Goal: Task Accomplishment & Management: Use online tool/utility

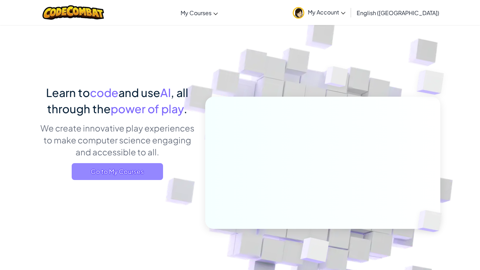
click at [138, 169] on span "Go to My Courses" at bounding box center [117, 171] width 91 height 17
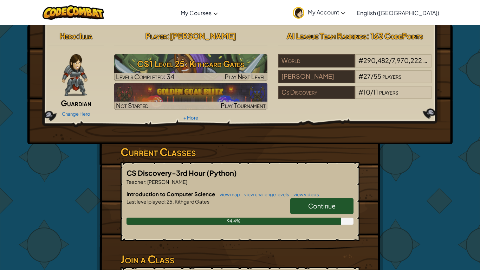
click at [342, 209] on link "Continue" at bounding box center [321, 206] width 63 height 16
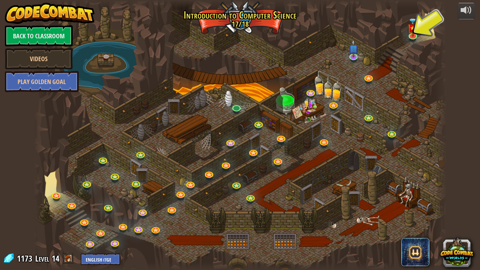
click at [332, 54] on div at bounding box center [240, 135] width 413 height 270
click at [326, 41] on div at bounding box center [240, 135] width 413 height 270
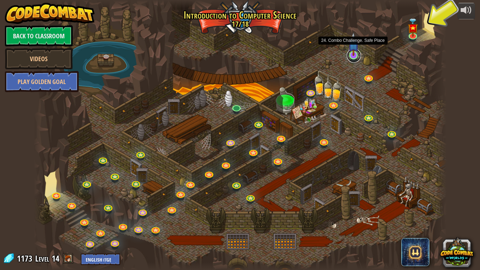
click at [350, 57] on link at bounding box center [354, 56] width 14 height 14
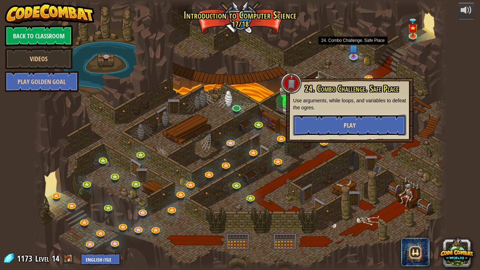
click at [346, 123] on span "Play" at bounding box center [350, 125] width 12 height 9
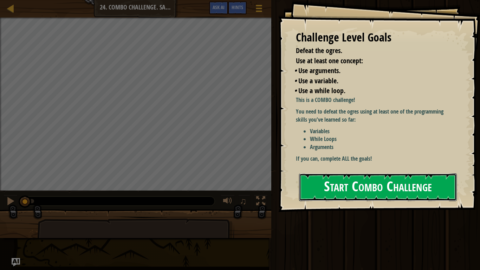
click at [342, 188] on button "Start Combo Challenge" at bounding box center [378, 187] width 158 height 28
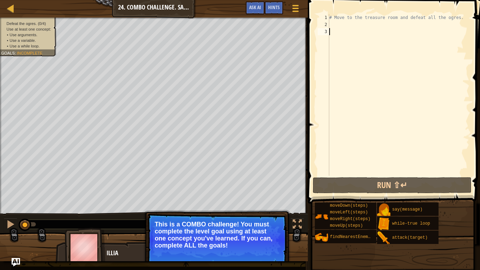
click at [334, 24] on div "# Move to the treasure room and defeat all the ogres." at bounding box center [399, 102] width 142 height 176
type textarea "h"
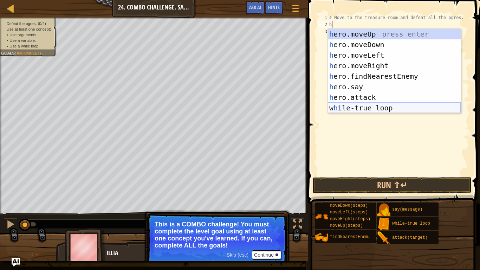
click at [332, 109] on div "h ero.moveUp press enter h ero.moveDown press enter h ero.moveLeft press enter …" at bounding box center [394, 81] width 133 height 105
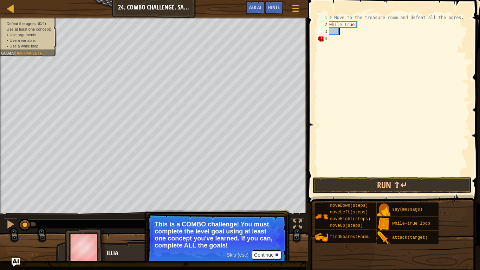
click at [335, 32] on div "# Move to the treasure room and defeat all the ogres. while True :" at bounding box center [399, 102] width 142 height 176
type textarea "h"
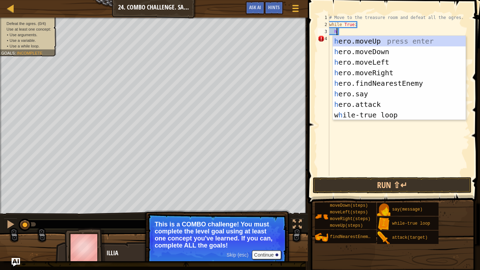
scroll to position [3, 1]
click at [350, 43] on div "h ero.moveUp press enter h ero.moveDown press enter h ero.moveLeft press enter …" at bounding box center [399, 88] width 133 height 105
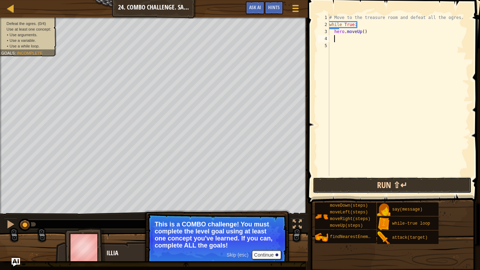
click at [357, 190] on button "Run ⇧↵" at bounding box center [392, 185] width 159 height 16
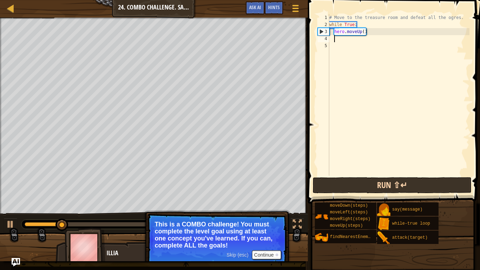
type textarea "h"
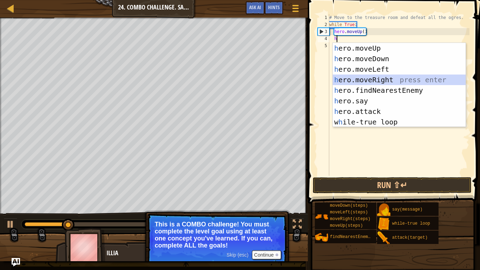
click at [438, 77] on div "h ero.moveUp press enter h ero.moveDown press enter h ero.moveLeft press enter …" at bounding box center [399, 95] width 133 height 105
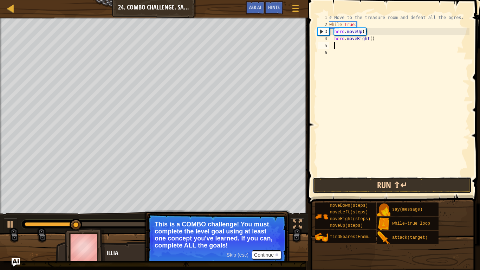
click at [419, 185] on button "Run ⇧↵" at bounding box center [392, 185] width 159 height 16
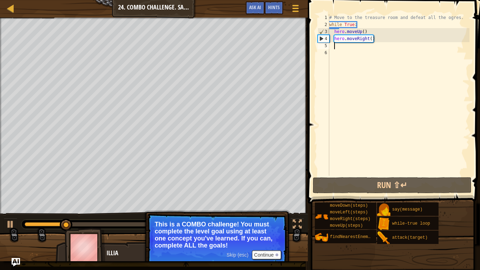
click at [408, 50] on div "# Move to the treasure room and defeat all the ogres. while True : hero . moveU…" at bounding box center [399, 102] width 142 height 176
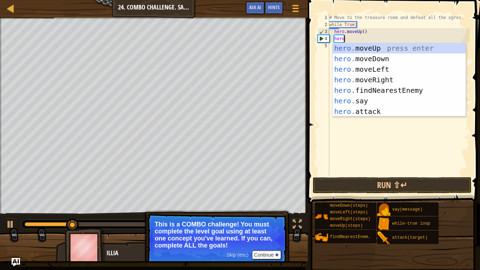
type textarea "h"
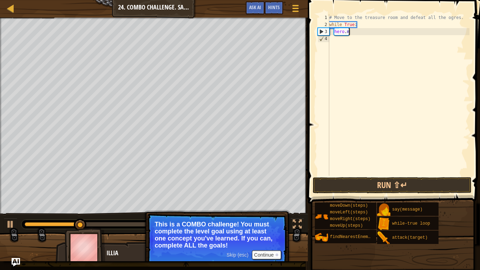
type textarea "h"
type textarea "w"
type textarea "# Move to the treasure room and defeat all the ogres."
type textarea "h"
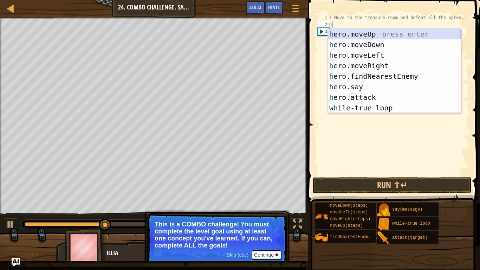
click at [417, 32] on div "h ero.moveUp press enter h ero.moveDown press enter h ero.moveLeft press enter …" at bounding box center [394, 81] width 133 height 105
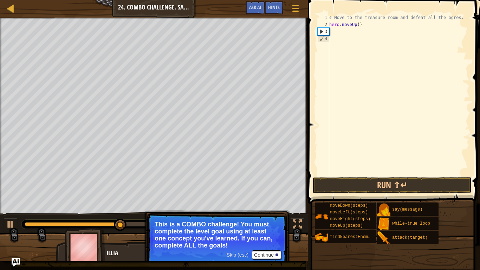
click at [360, 25] on div "# Move to the treasure room and defeat all the ogres. hero . moveUp ( )" at bounding box center [399, 102] width 142 height 176
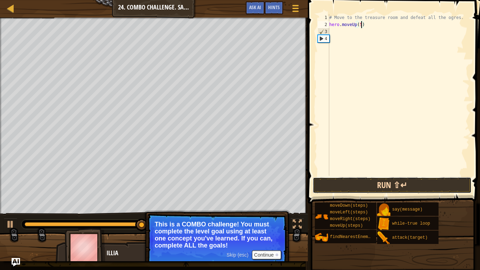
click at [430, 188] on button "Run ⇧↵" at bounding box center [392, 185] width 159 height 16
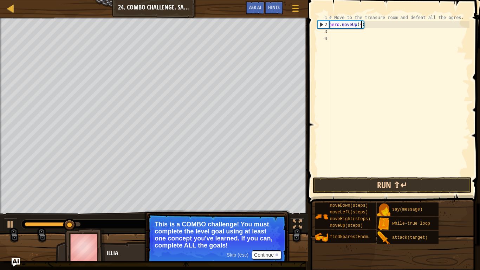
type textarea "hero.moveUp(4)"
click at [438, 193] on button "Run ⇧↵" at bounding box center [392, 185] width 159 height 16
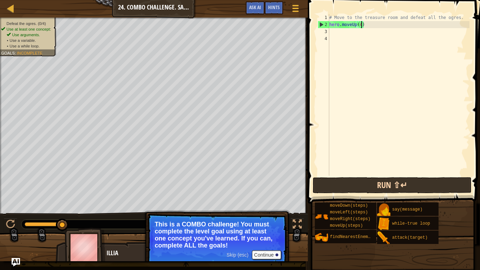
scroll to position [3, 0]
type textarea "h"
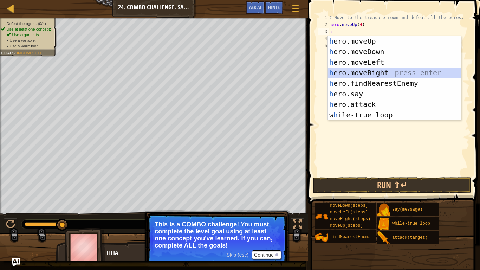
click at [396, 72] on div "h ero.moveUp press enter h ero.moveDown press enter h ero.moveLeft press enter …" at bounding box center [394, 88] width 133 height 105
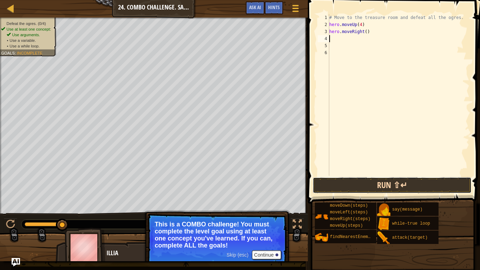
click at [396, 187] on button "Run ⇧↵" at bounding box center [392, 185] width 159 height 16
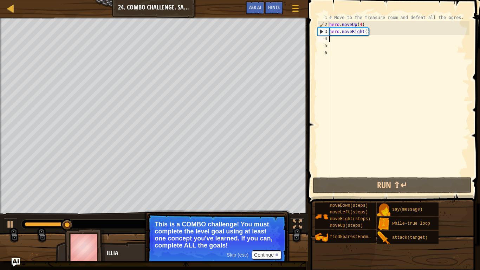
click at [367, 33] on div "# Move to the treasure room and defeat all the ogres. hero . moveUp ( 4 ) hero …" at bounding box center [399, 102] width 142 height 176
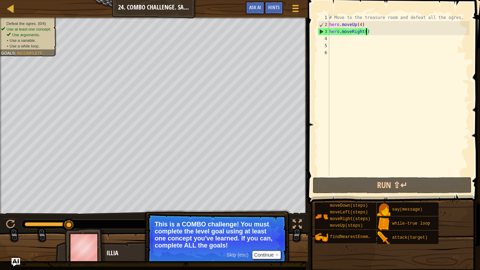
scroll to position [3, 6]
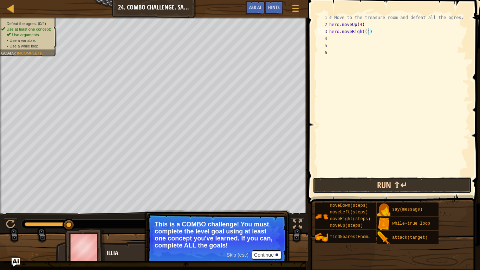
click at [468, 191] on button "Run ⇧↵" at bounding box center [392, 185] width 159 height 16
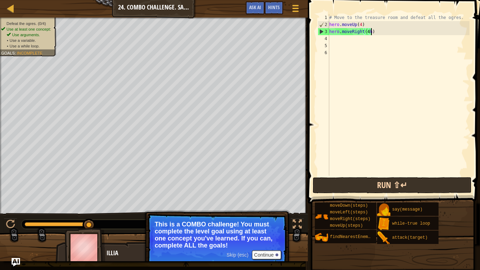
scroll to position [3, 6]
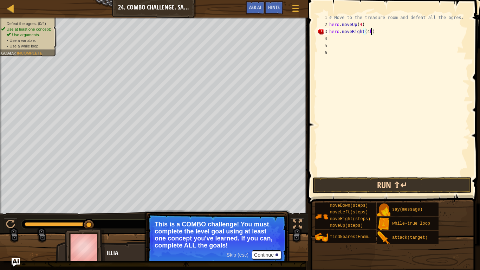
type textarea "hero.moveRight(4)"
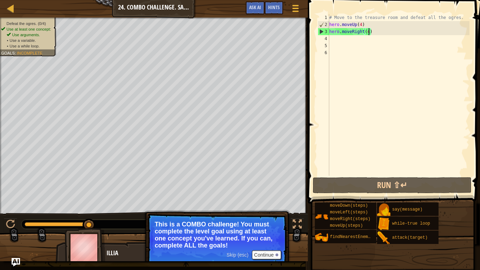
click at [368, 40] on div "# Move to the treasure room and defeat all the ogres. hero . moveUp ( 4 ) hero …" at bounding box center [399, 102] width 142 height 176
type textarea "h"
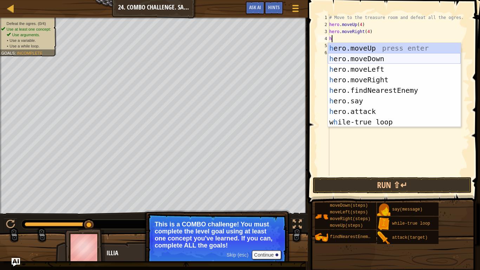
click at [380, 55] on div "h ero.moveUp press enter h ero.moveDown press enter h ero.moveLeft press enter …" at bounding box center [394, 95] width 133 height 105
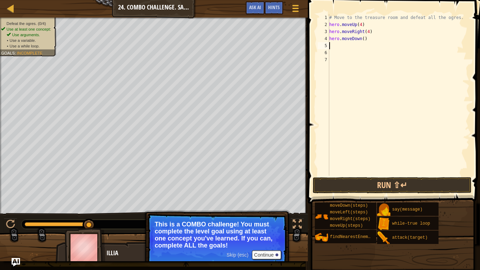
click at [364, 39] on div "# Move to the treasure room and defeat all the ogres. hero . moveUp ( 4 ) hero …" at bounding box center [399, 102] width 142 height 176
click at [433, 183] on button "Run ⇧↵" at bounding box center [392, 185] width 159 height 16
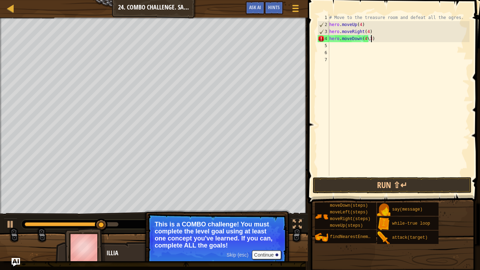
scroll to position [3, 6]
click at [344, 189] on button "Run ⇧↵" at bounding box center [392, 185] width 159 height 16
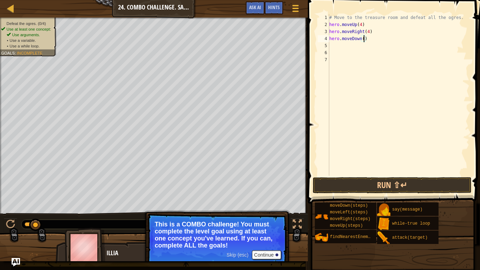
type textarea "hero.moveDown(3)"
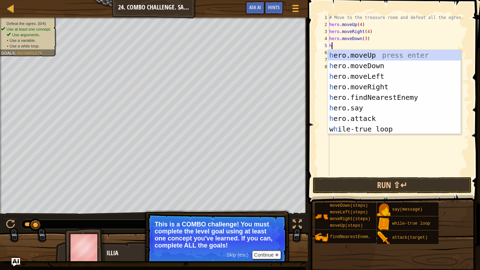
click at [412, 116] on div "h ero.moveUp press enter h ero.moveDown press enter h ero.moveLeft press enter …" at bounding box center [394, 102] width 133 height 105
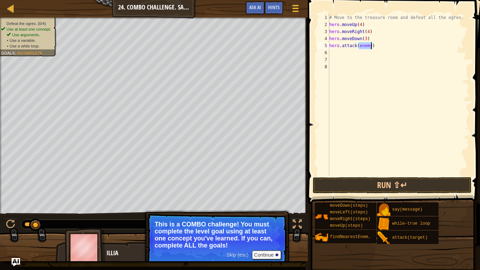
click at [377, 40] on div "# Move to the treasure room and defeat all the ogres. hero . moveUp ( 4 ) hero …" at bounding box center [399, 102] width 142 height 176
click at [370, 47] on div "# Move to the treasure room and defeat all the ogres. hero . moveUp ( 4 ) hero …" at bounding box center [399, 102] width 142 height 176
type textarea "hero.attack(enemy1)"
click at [357, 187] on button "Run ⇧↵" at bounding box center [392, 185] width 159 height 16
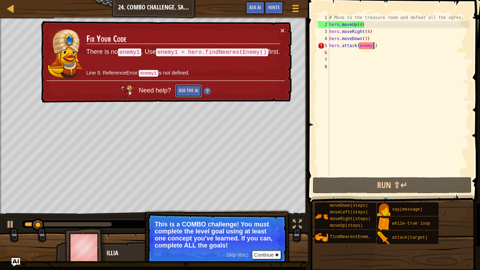
click at [193, 91] on button "Ask the AI" at bounding box center [188, 90] width 27 height 13
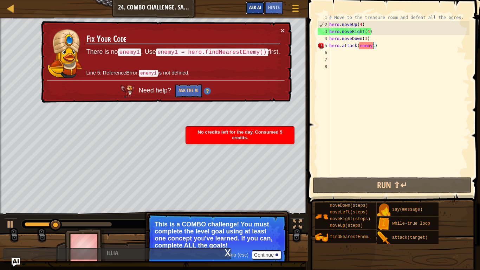
click at [259, 8] on span "Ask AI" at bounding box center [255, 7] width 12 height 7
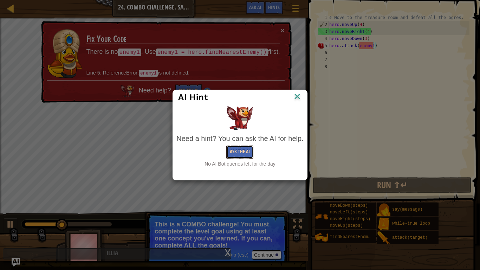
click at [227, 150] on button "Ask the AI" at bounding box center [239, 152] width 27 height 13
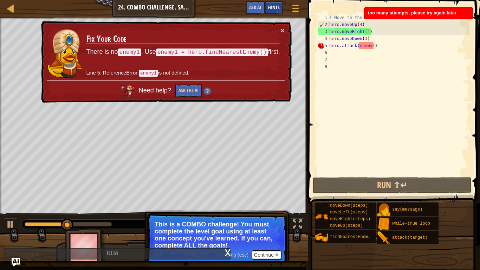
click at [276, 6] on span "Hints" at bounding box center [274, 7] width 12 height 7
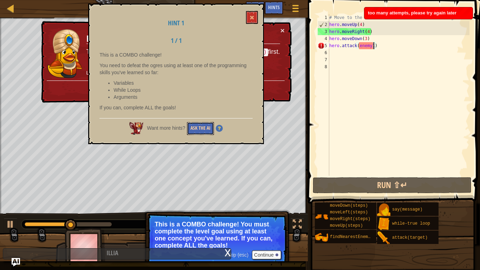
click at [201, 127] on button "Ask the AI" at bounding box center [200, 128] width 27 height 13
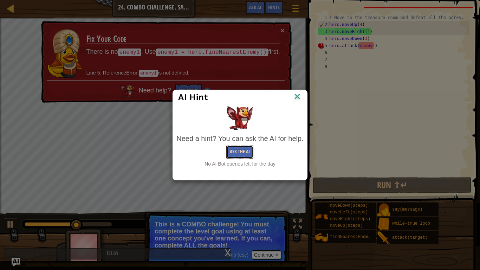
click at [246, 155] on button "Ask the AI" at bounding box center [239, 152] width 27 height 13
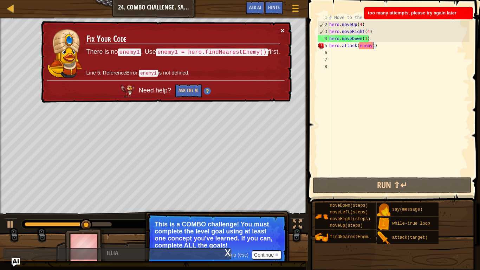
click at [282, 31] on button "×" at bounding box center [283, 30] width 4 height 7
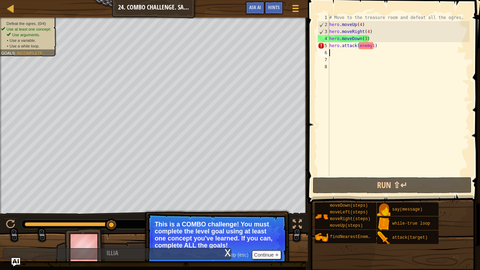
scroll to position [3, 0]
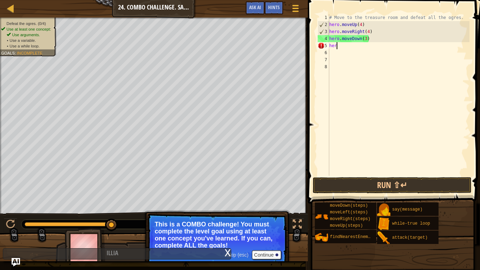
type textarea "h"
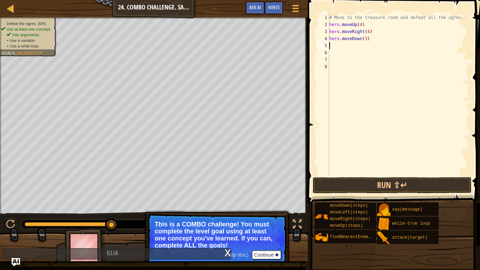
type textarea "h"
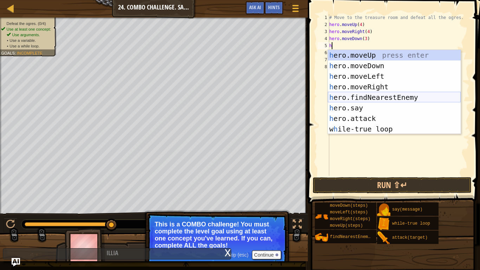
click at [396, 98] on div "h ero.moveUp press enter h ero.moveDown press enter h ero.moveLeft press enter …" at bounding box center [394, 102] width 133 height 105
click at [396, 98] on div "# Move to the treasure room and defeat all the ogres. hero . moveUp ( 4 ) hero …" at bounding box center [399, 102] width 142 height 176
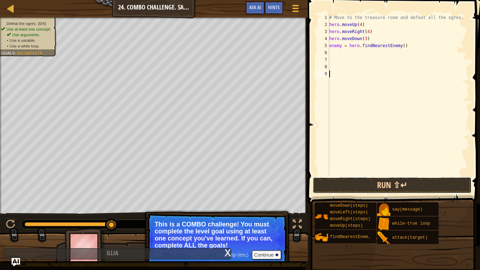
click at [399, 186] on button "Run ⇧↵" at bounding box center [392, 185] width 159 height 16
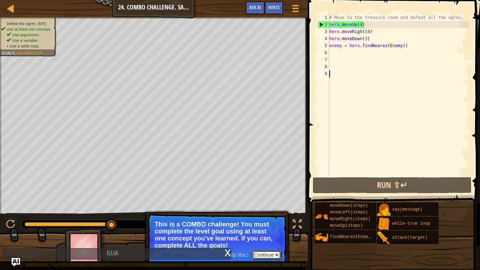
click at [275, 254] on button "Continue" at bounding box center [266, 254] width 29 height 9
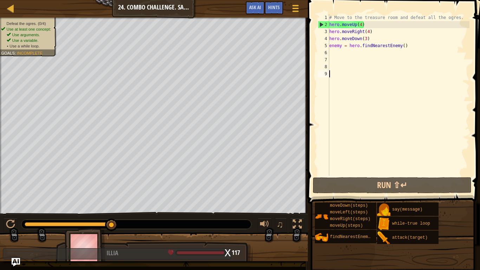
click at [335, 52] on div "# Move to the treasure room and defeat all the ogres. hero . moveUp ( 4 ) hero …" at bounding box center [399, 102] width 142 height 176
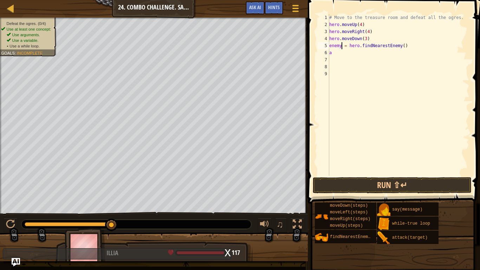
click at [342, 48] on div "# Move to the treasure room and defeat all the ogres. hero . moveUp ( 4 ) hero …" at bounding box center [399, 102] width 142 height 176
click at [345, 187] on button "Run ⇧↵" at bounding box center [392, 185] width 159 height 16
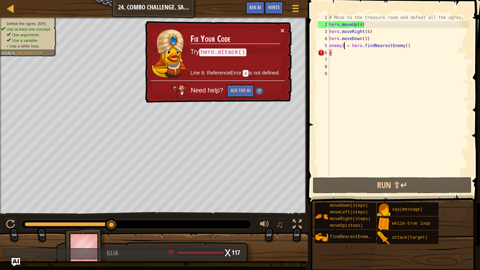
click at [429, 51] on div "# Move to the treasure room and defeat all the ogres. hero . moveUp ( 4 ) hero …" at bounding box center [399, 102] width 142 height 176
type textarea "a"
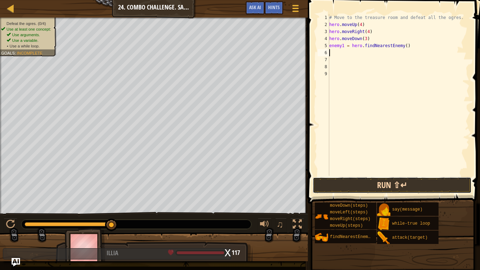
click at [399, 178] on button "Run ⇧↵" at bounding box center [392, 185] width 159 height 16
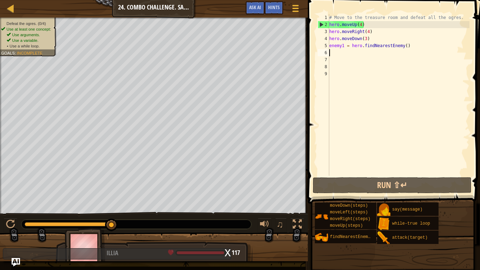
click at [409, 47] on div "# Move to the treasure room and defeat all the ogres. hero . moveUp ( 4 ) hero …" at bounding box center [399, 102] width 142 height 176
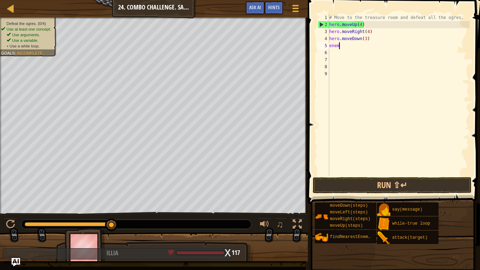
type textarea "e"
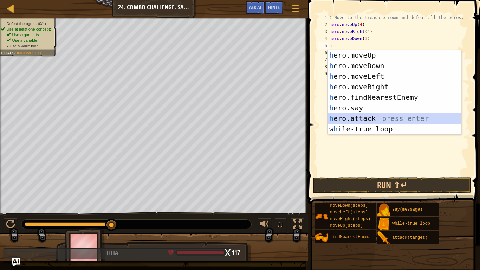
click at [413, 116] on div "h ero.moveUp press enter h ero.moveDown press enter h ero.moveLeft press enter …" at bounding box center [394, 102] width 133 height 105
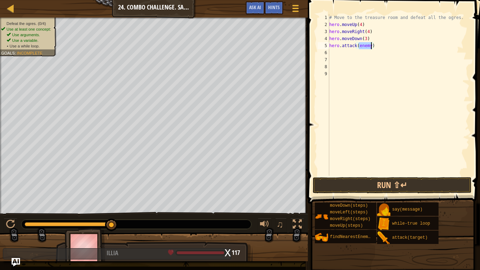
click at [372, 47] on div "# Move to the treasure room and defeat all the ogres. hero . moveUp ( 4 ) hero …" at bounding box center [399, 95] width 142 height 162
type textarea "hero.attack(enemy1)"
click at [341, 52] on div "# Move to the treasure room and defeat all the ogres. hero . moveUp ( 4 ) hero …" at bounding box center [399, 102] width 142 height 176
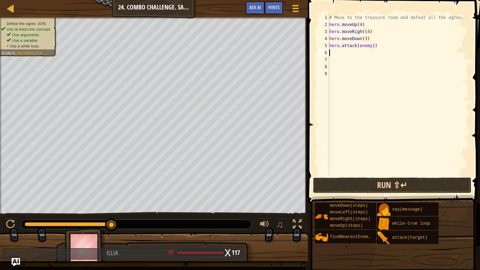
click at [332, 187] on button "Run ⇧↵" at bounding box center [392, 185] width 159 height 16
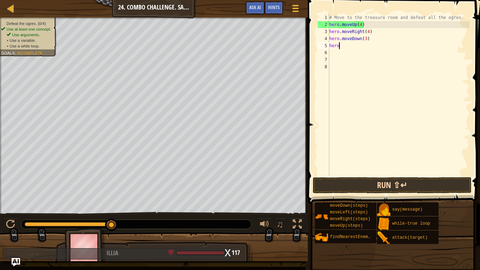
type textarea "h"
click at [0, 55] on div at bounding box center [1, 121] width 2 height 207
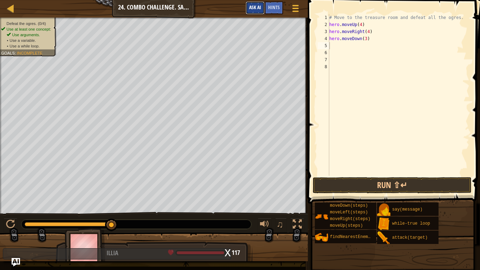
click at [262, 7] on button "Ask AI" at bounding box center [255, 7] width 19 height 13
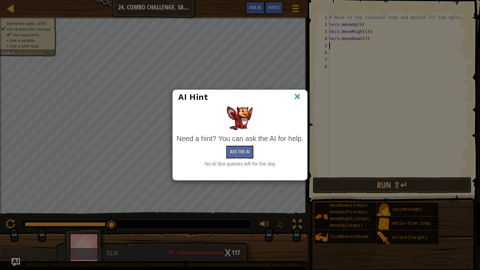
click at [298, 101] on img at bounding box center [297, 97] width 9 height 11
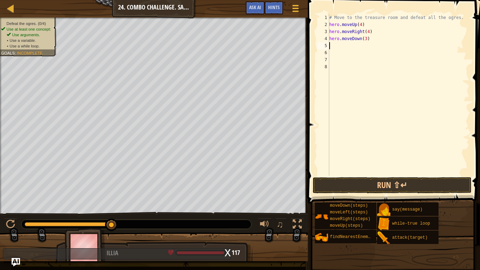
click at [369, 31] on div "# Move to the treasure room and defeat all the ogres. hero . moveUp ( 4 ) hero …" at bounding box center [399, 102] width 142 height 176
click at [372, 39] on div "# Move to the treasure room and defeat all the ogres. hero . moveUp ( 4 ) ) her…" at bounding box center [399, 102] width 142 height 176
type textarea "h"
type textarea ")"
type textarea "h"
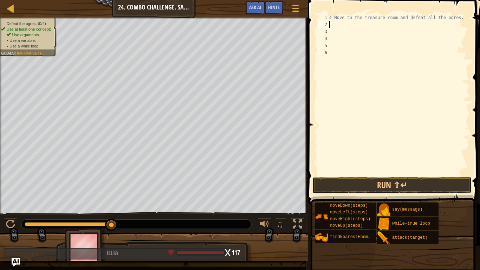
type textarea "m"
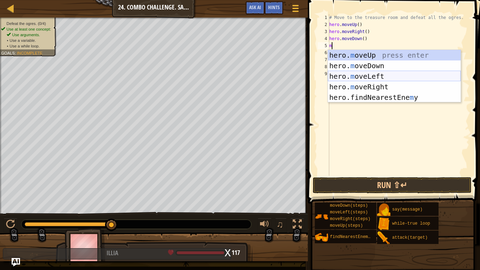
click at [361, 76] on div "hero. m oveUp press enter hero. m oveDown press enter hero. m oveLeft press ent…" at bounding box center [394, 87] width 133 height 74
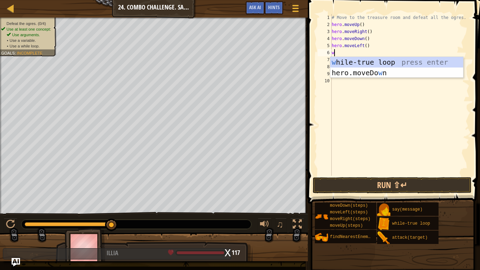
type textarea "w"
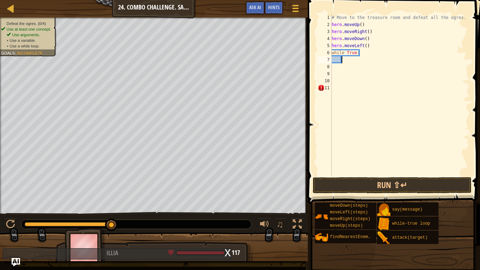
type textarea "e"
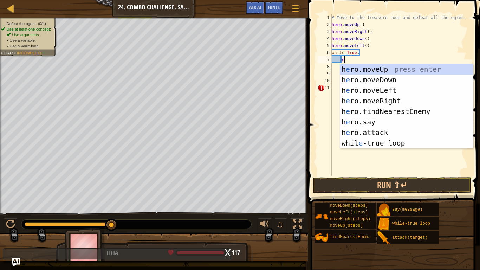
scroll to position [3, 1]
click at [374, 110] on div "h e ro.moveUp press enter h e ro.moveDown press enter h e ro.moveLeft press ent…" at bounding box center [406, 116] width 133 height 105
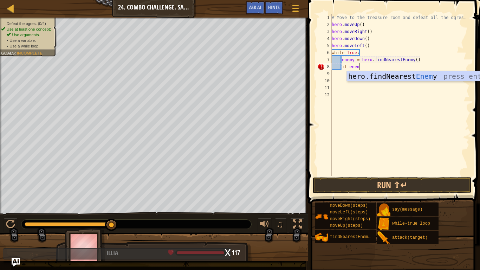
scroll to position [3, 4]
type textarea "if enemy:"
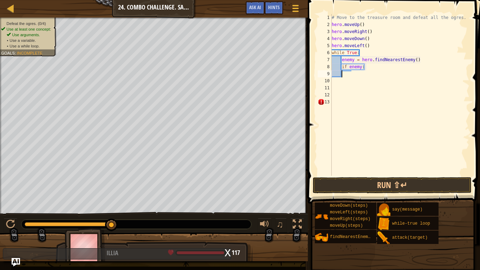
scroll to position [3, 0]
type textarea "if enemy:"
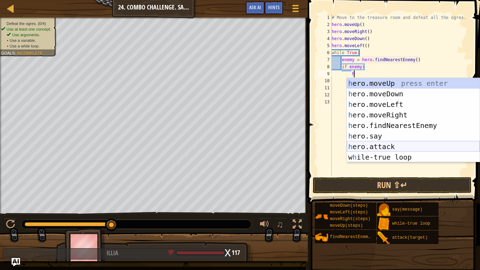
click at [374, 145] on div "h ero.moveUp press enter h ero.moveDown press enter h ero.moveLeft press enter …" at bounding box center [413, 130] width 133 height 105
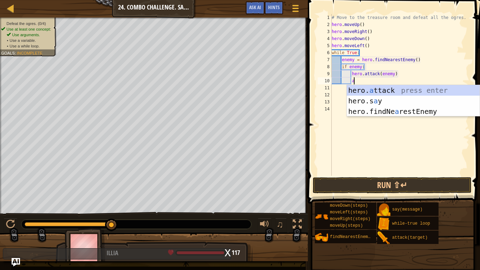
scroll to position [3, 9]
click at [378, 89] on div "hero. a ttack press enter hero.s a y press enter hero.findNe a restEnemy press …" at bounding box center [413, 111] width 133 height 53
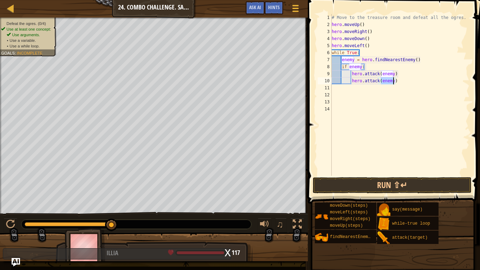
scroll to position [3, 9]
click at [368, 188] on button "Run ⇧↵" at bounding box center [392, 185] width 159 height 16
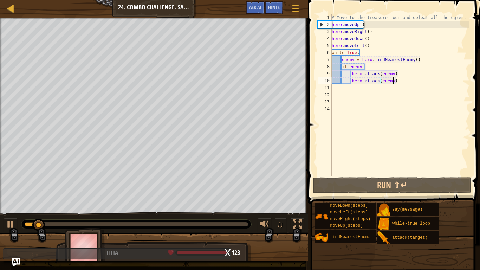
click at [369, 32] on div "# Move to the treasure room and defeat all the ogres. hero . moveUp ( ) hero . …" at bounding box center [400, 102] width 139 height 176
click at [361, 26] on div "# Move to the treasure room and defeat all the ogres. hero . moveUp ( ) hero . …" at bounding box center [400, 102] width 139 height 176
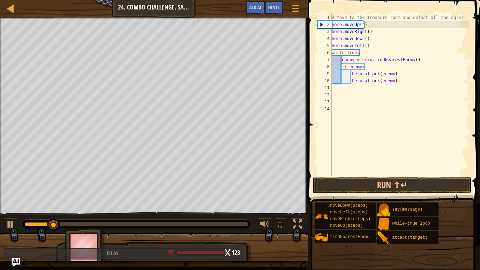
scroll to position [3, 5]
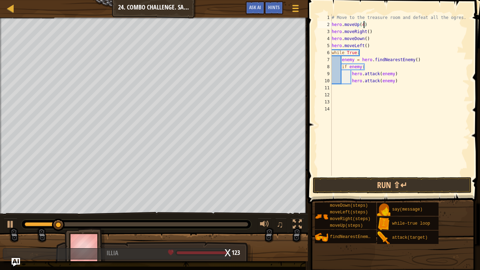
click at [368, 32] on div "# Move to the treasure room and defeat all the ogres. hero . moveUp ( 4 ) hero …" at bounding box center [400, 102] width 139 height 176
click at [366, 40] on div "# Move to the treasure room and defeat all the ogres. hero . moveUp ( 4 ) hero …" at bounding box center [400, 102] width 139 height 176
click at [366, 46] on div "# Move to the treasure room and defeat all the ogres. hero . moveUp ( 4 ) hero …" at bounding box center [400, 102] width 139 height 176
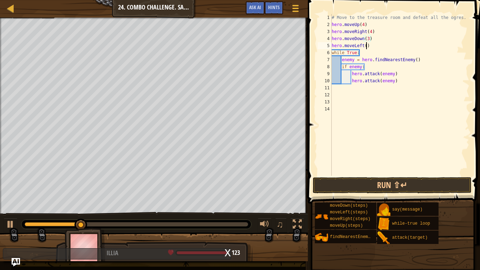
scroll to position [3, 5]
type textarea "hero.moveLeft(2)"
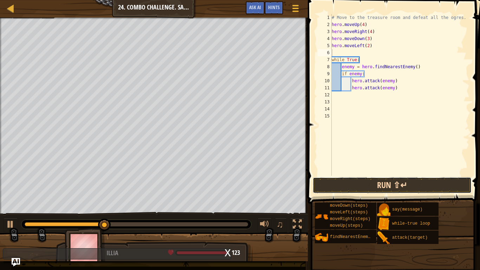
click at [368, 181] on button "Run ⇧↵" at bounding box center [392, 185] width 159 height 16
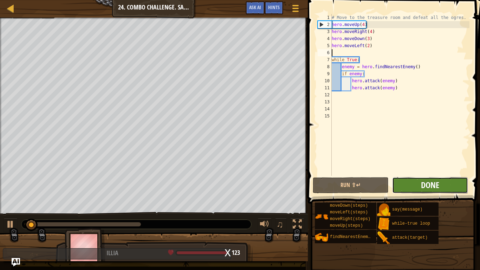
click at [427, 190] on span "Done" at bounding box center [430, 184] width 18 height 11
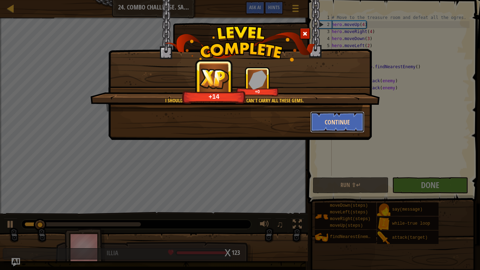
click at [327, 117] on button "Continue" at bounding box center [337, 121] width 55 height 21
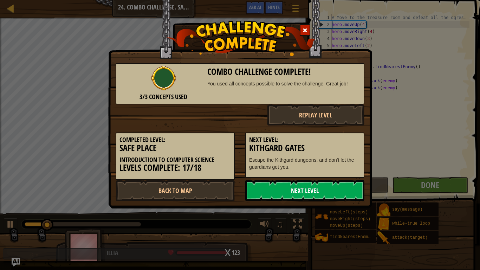
click at [285, 190] on link "Next Level" at bounding box center [304, 190] width 119 height 21
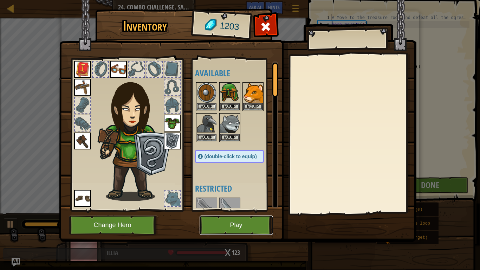
click at [217, 222] on button "Play" at bounding box center [236, 225] width 73 height 19
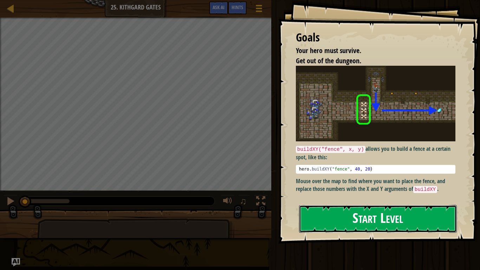
click at [334, 210] on button "Start Level" at bounding box center [378, 219] width 158 height 28
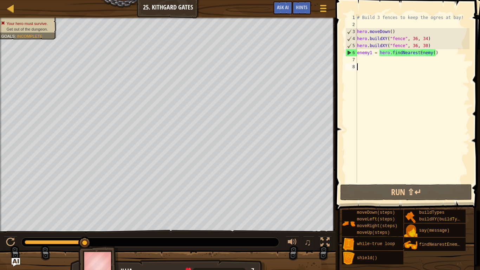
click at [25, 242] on div "0:00.1 Now: 0:09.8 Max: 0:09.8" at bounding box center [55, 242] width 60 height 4
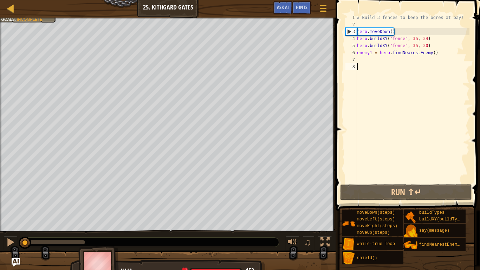
click at [368, 60] on div "# Build 3 fences to keep the ogres at bay! hero . moveDown ( ) hero . buildXY (…" at bounding box center [413, 105] width 114 height 183
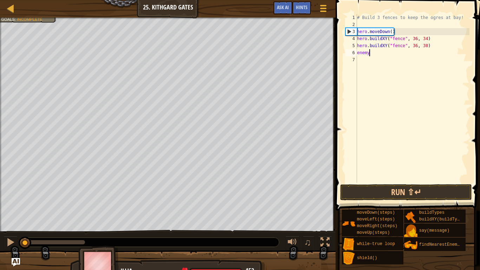
type textarea "e"
type textarea "hero.buildXY("fence", 36, 30)"
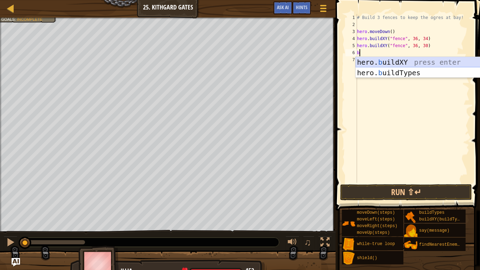
click at [416, 65] on div "hero. b uildXY press enter hero. b uildTypes press enter" at bounding box center [422, 78] width 133 height 42
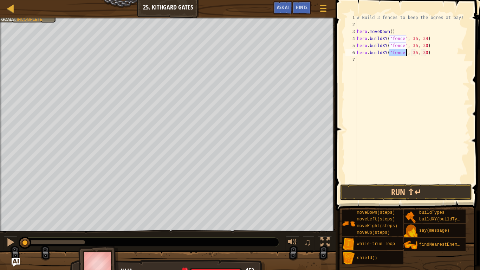
click at [427, 53] on div "# Build 3 fences to keep the ogres at bay! hero . moveDown ( ) hero . buildXY (…" at bounding box center [413, 105] width 114 height 183
type textarea "hero.buildXY("fence", 36, 27)"
click at [384, 61] on div "# Build 3 fences to keep the ogres at bay! hero . moveDown ( ) hero . buildXY (…" at bounding box center [413, 105] width 114 height 183
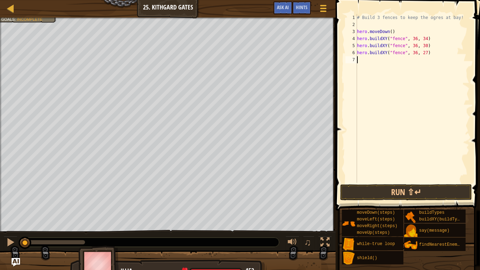
type textarea "m"
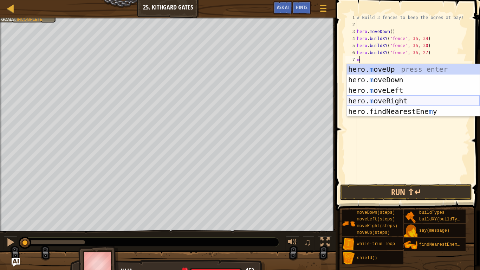
click at [371, 97] on div "hero. m oveUp press enter hero. m oveDown press enter hero. m oveLeft press ent…" at bounding box center [413, 101] width 133 height 74
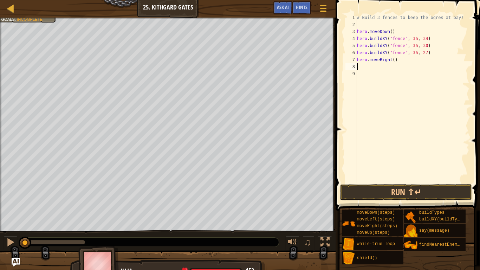
click at [395, 61] on div "# Build 3 fences to keep the ogres at bay! hero . moveDown ( ) hero . buildXY (…" at bounding box center [413, 105] width 114 height 183
type textarea "hero.moveRight(5)"
click at [399, 190] on button "Run ⇧↵" at bounding box center [406, 192] width 132 height 16
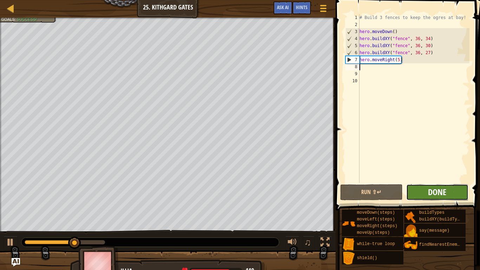
click at [430, 194] on span "Done" at bounding box center [437, 191] width 18 height 11
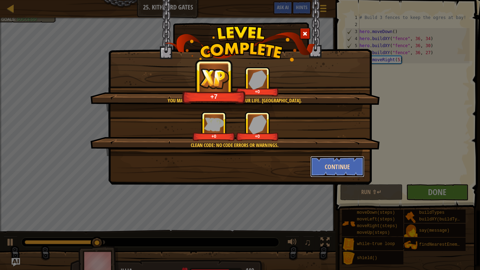
click at [332, 165] on button "Continue" at bounding box center [337, 166] width 55 height 21
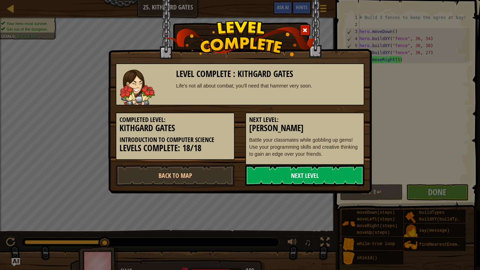
click at [314, 175] on link "Next Level" at bounding box center [304, 175] width 119 height 21
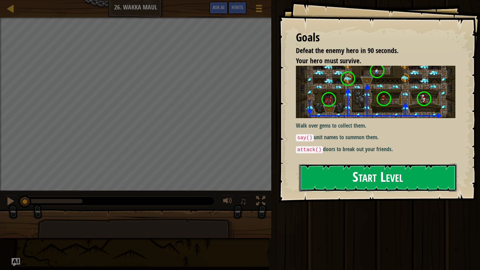
click at [408, 180] on button "Start Level" at bounding box center [378, 178] width 158 height 28
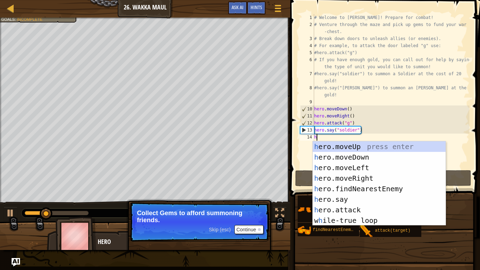
type textarea "h"
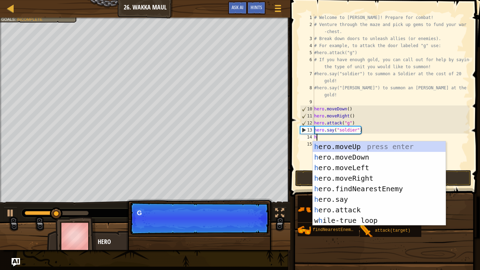
click at [403, 175] on div "h ero.moveUp press enter h ero.moveDown press enter h ero.moveLeft press enter …" at bounding box center [379, 193] width 133 height 105
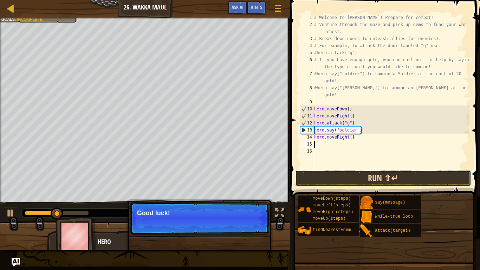
click at [404, 182] on button "Run ⇧↵" at bounding box center [383, 178] width 176 height 16
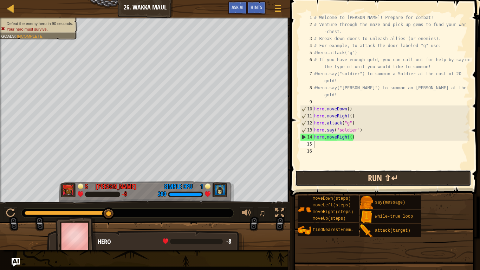
click at [314, 175] on button "Run ⇧↵" at bounding box center [383, 178] width 176 height 16
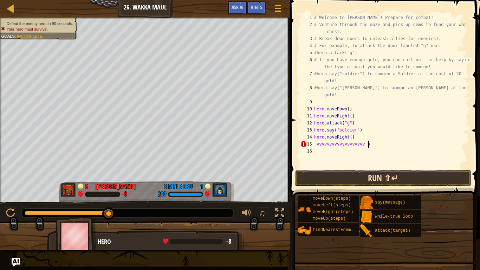
scroll to position [3, 8]
type textarea "vvvvvvvvvvvvvvvvvvv bg zs"
type textarea "\"
type textarea "v"
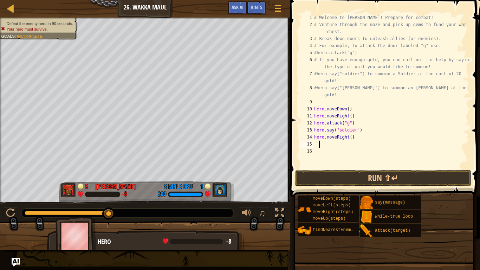
click at [464, 133] on div "# Welcome to [PERSON_NAME]! Prepare for combat! # Venture through the maze and …" at bounding box center [391, 98] width 157 height 169
click at [468, 129] on div "# Welcome to [PERSON_NAME]! Prepare for combat! # Venture through the maze and …" at bounding box center [391, 91] width 157 height 155
click at [475, 115] on span at bounding box center [385, 88] width 195 height 217
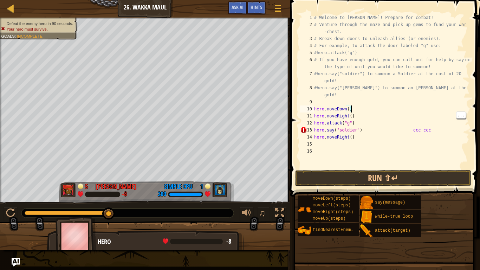
type textarea "hero.moveDown()"
click at [431, 154] on div "# Welcome to [PERSON_NAME]! Prepare for combat! # Venture through the maze and …" at bounding box center [391, 98] width 157 height 169
click at [442, 175] on button "Run ⇧↵" at bounding box center [383, 178] width 176 height 16
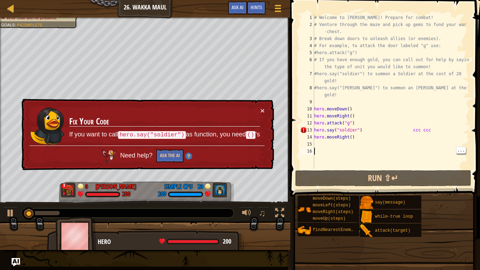
click at [447, 132] on div "# Welcome to [PERSON_NAME]! Prepare for combat! # Venture through the maze and …" at bounding box center [391, 98] width 157 height 169
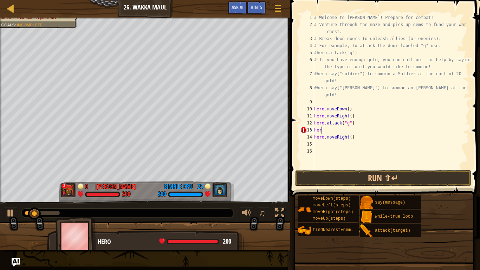
type textarea "h"
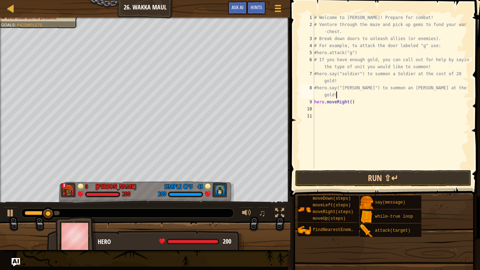
click at [437, 101] on div "# Welcome to [PERSON_NAME]! Prepare for combat! # Venture through the maze and …" at bounding box center [391, 98] width 157 height 169
type textarea "h"
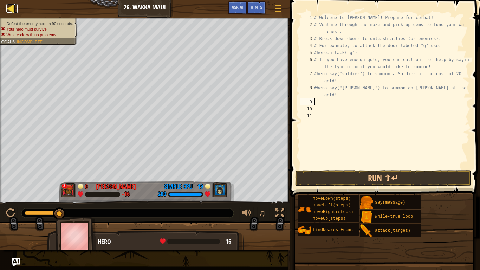
click at [12, 8] on div at bounding box center [10, 8] width 9 height 9
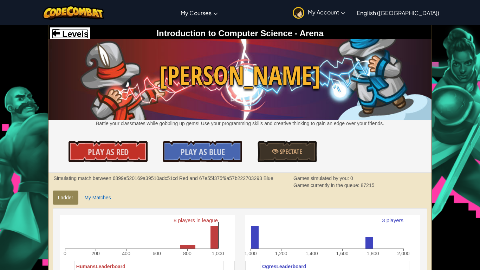
click at [81, 36] on span "Levels" at bounding box center [74, 33] width 28 height 9
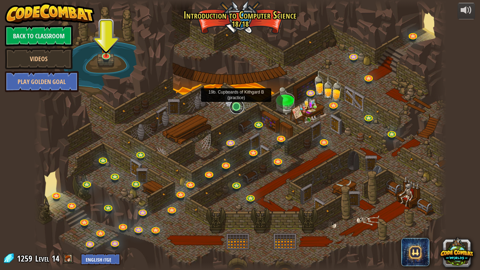
click at [237, 109] on link at bounding box center [237, 107] width 14 height 14
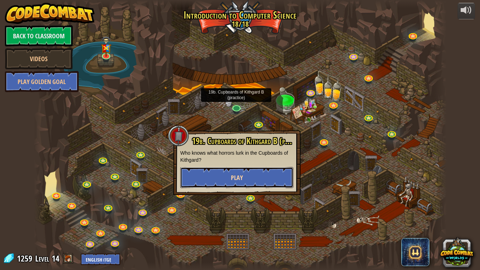
click at [227, 175] on button "Play" at bounding box center [236, 177] width 113 height 21
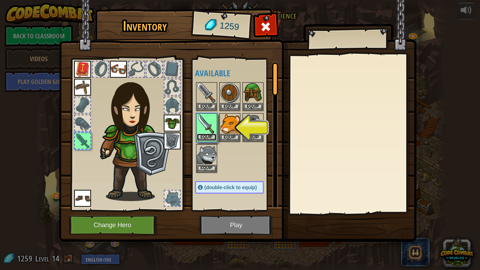
click at [214, 139] on button "Equip" at bounding box center [207, 137] width 20 height 7
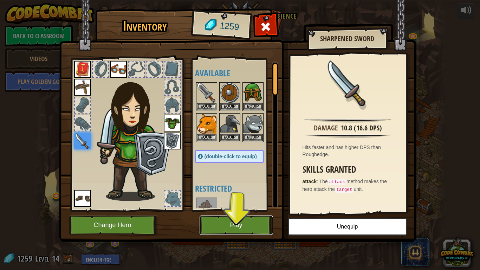
click at [234, 225] on button "Play" at bounding box center [236, 225] width 73 height 19
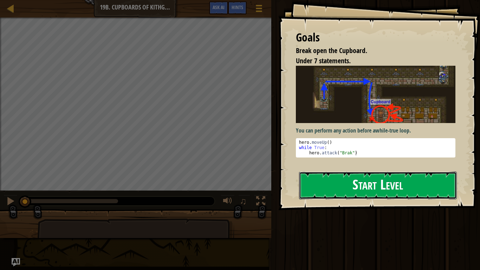
click at [319, 184] on button "Start Level" at bounding box center [378, 186] width 158 height 28
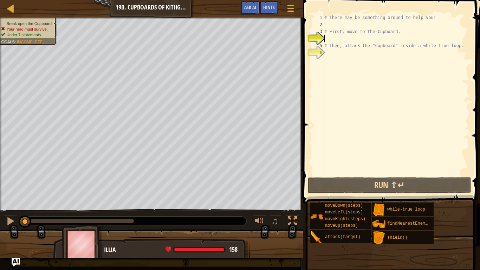
scroll to position [3, 0]
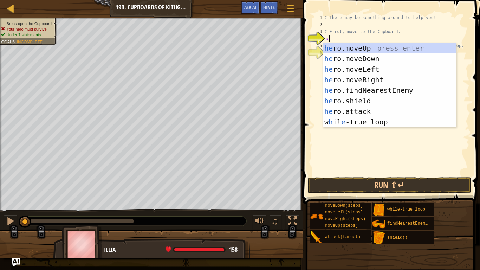
type textarea "her"
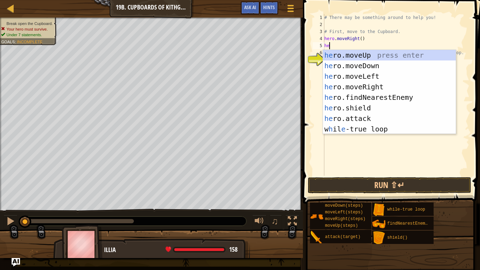
type textarea "her"
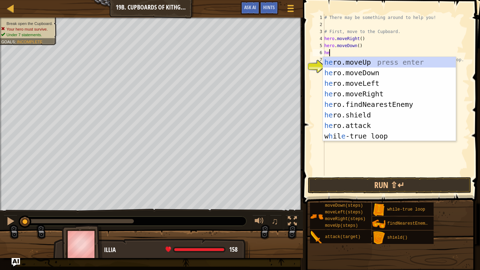
type textarea "her"
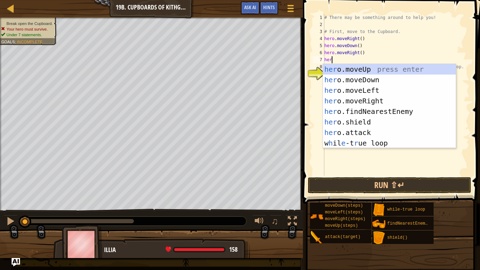
type textarea "hero"
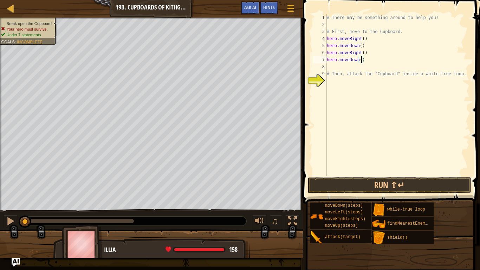
type textarea "hero.moveDown(2)"
type textarea "# Then, attack the "Cupboard" inside a while-true loop."
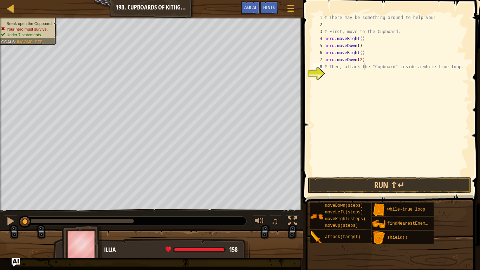
type textarea "# Then, attack the "Cupboard" inside a while-true loop."
type textarea "hero.attack("Cupboard")"
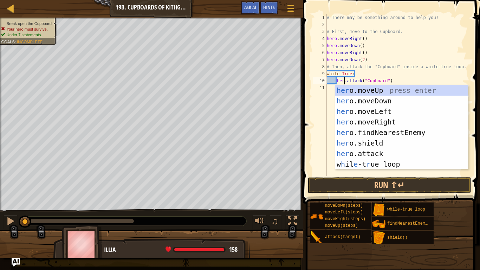
scroll to position [3, 3]
type textarea "hero.attack("Cupboard")"
click at [473, 23] on span at bounding box center [392, 92] width 183 height 224
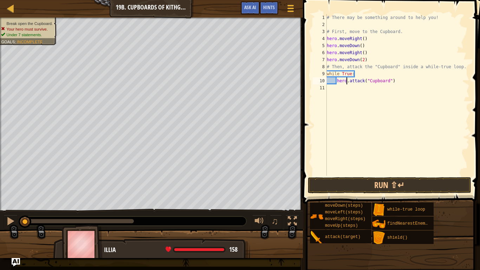
click at [410, 80] on div "# There may be something around to help you! # First, move to the Cupboard. her…" at bounding box center [398, 102] width 144 height 176
click at [351, 188] on button "Run ⇧↵" at bounding box center [390, 185] width 164 height 16
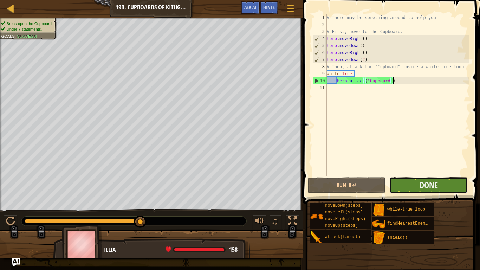
click at [444, 189] on button "Done" at bounding box center [429, 185] width 78 height 16
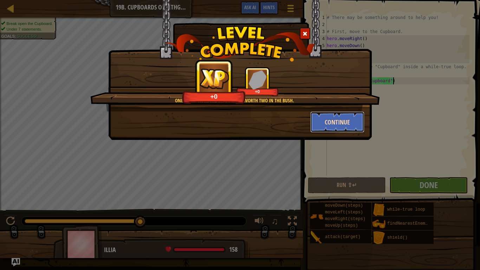
click at [345, 127] on button "Continue" at bounding box center [337, 121] width 55 height 21
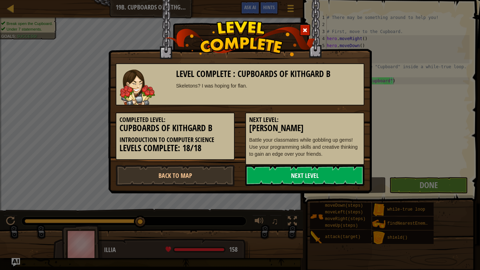
click at [325, 170] on link "Next Level" at bounding box center [304, 175] width 119 height 21
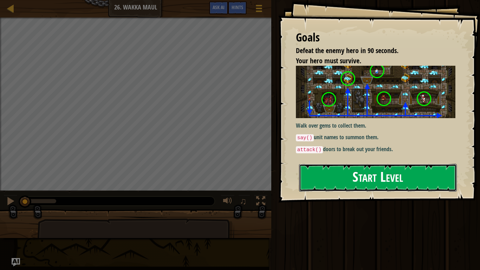
click at [419, 171] on button "Start Level" at bounding box center [378, 178] width 158 height 28
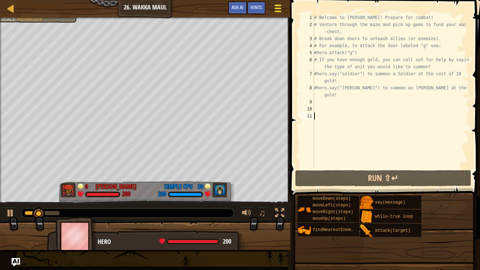
click at [276, 11] on span at bounding box center [278, 11] width 7 height 1
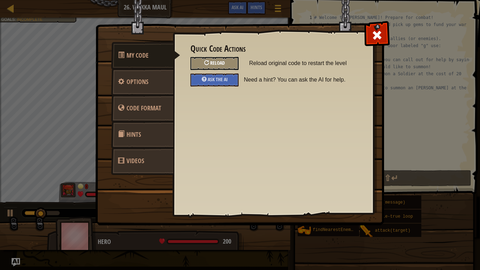
click at [233, 64] on div "Reload" at bounding box center [215, 63] width 48 height 13
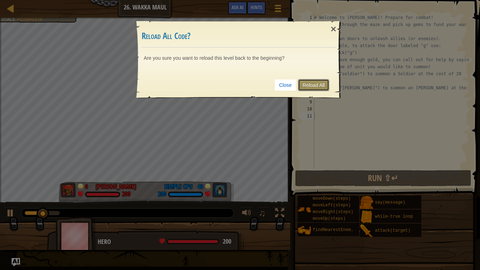
click at [320, 82] on link "Reload All" at bounding box center [313, 85] width 31 height 12
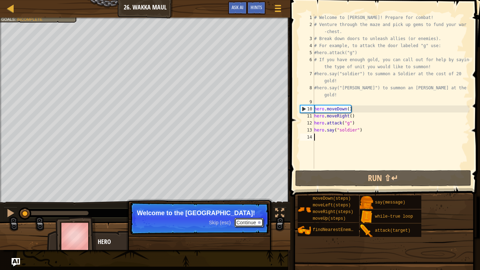
click at [250, 222] on button "Continue" at bounding box center [249, 222] width 29 height 9
click at [250, 223] on button "Continue" at bounding box center [249, 222] width 29 height 9
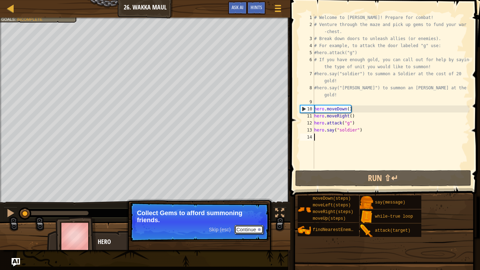
click at [251, 230] on button "Continue" at bounding box center [249, 229] width 29 height 9
click at [254, 233] on button "Continue" at bounding box center [249, 229] width 29 height 9
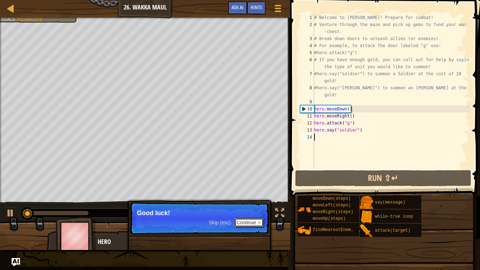
click at [253, 227] on button "Continue" at bounding box center [249, 222] width 29 height 9
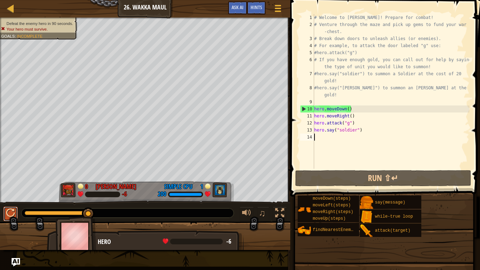
click at [9, 215] on div at bounding box center [10, 213] width 9 height 9
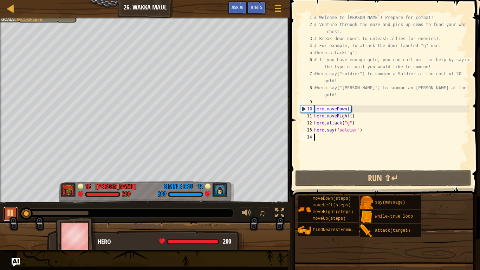
click at [13, 213] on div at bounding box center [10, 213] width 9 height 9
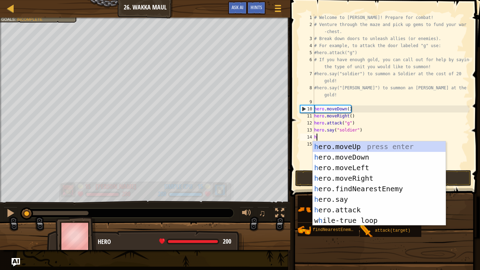
scroll to position [3, 0]
type textarea "her"
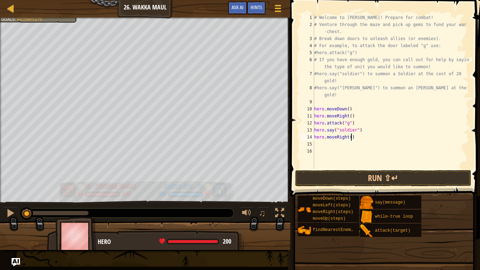
type textarea "hero.moveRight(4)"
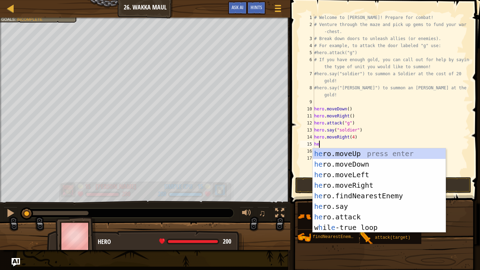
scroll to position [3, 1]
type textarea "her"
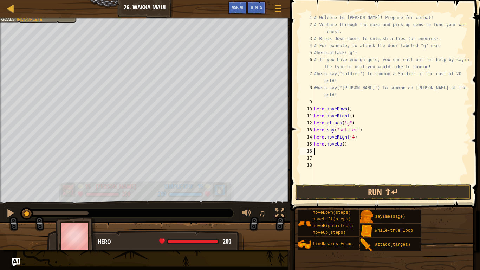
scroll to position [3, 0]
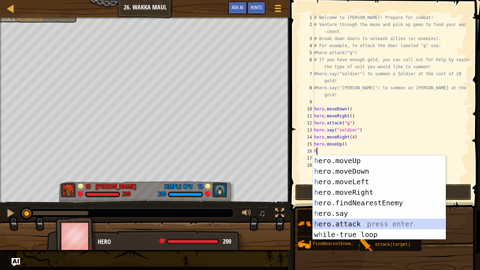
click at [341, 224] on div "h ero.moveUp press enter h ero.moveDown press enter h ero.moveLeft press enter …" at bounding box center [379, 207] width 133 height 105
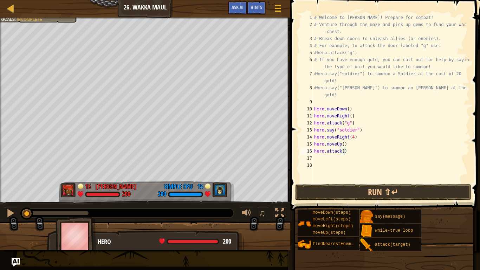
type textarea "hero.attack(h)"
click at [323, 158] on div "# Welcome to [PERSON_NAME]! Prepare for combat! # Venture through the maze and …" at bounding box center [391, 105] width 157 height 183
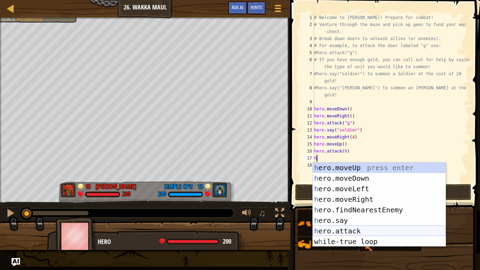
click at [327, 230] on div "h ero.moveUp press enter h ero.moveDown press enter h ero.moveLeft press enter …" at bounding box center [379, 214] width 133 height 105
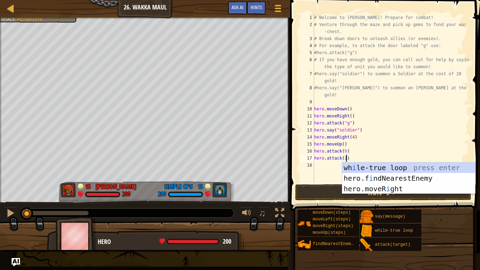
scroll to position [3, 5]
click at [336, 196] on button "Run ⇧↵" at bounding box center [383, 192] width 176 height 16
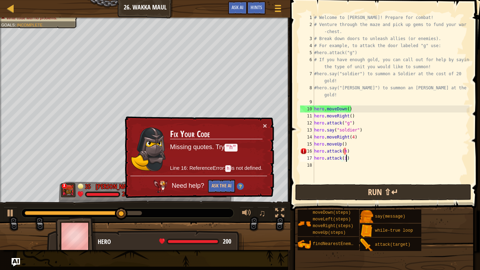
scroll to position [3, 5]
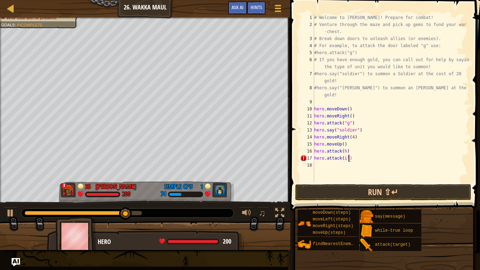
click at [342, 159] on div "# Welcome to [PERSON_NAME]! Prepare for combat! # Venture through the maze and …" at bounding box center [391, 105] width 157 height 183
click at [344, 160] on div "# Welcome to [PERSON_NAME]! Prepare for combat! # Venture through the maze and …" at bounding box center [391, 105] width 157 height 183
click at [342, 151] on div "# Welcome to [PERSON_NAME]! Prepare for combat! # Venture through the maze and …" at bounding box center [391, 105] width 157 height 183
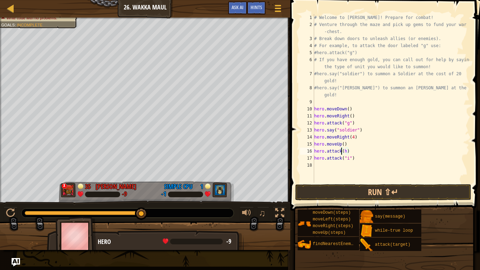
click at [345, 151] on div "# Welcome to [PERSON_NAME]! Prepare for combat! # Venture through the maze and …" at bounding box center [391, 105] width 157 height 183
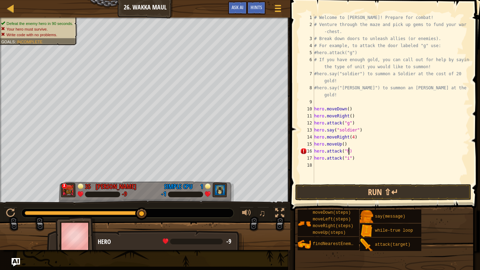
click at [348, 152] on div "# Welcome to [PERSON_NAME]! Prepare for combat! # Venture through the maze and …" at bounding box center [391, 105] width 157 height 183
type textarea "hero.attack("h")"
click at [373, 192] on button "Run ⇧↵" at bounding box center [383, 192] width 176 height 16
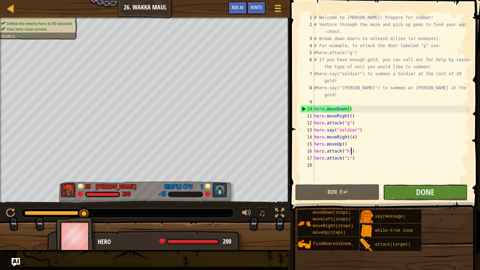
click at [436, 190] on button "Done" at bounding box center [425, 192] width 84 height 16
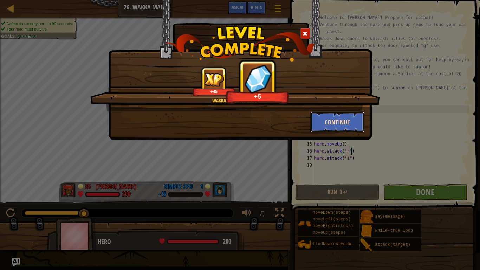
click at [351, 128] on button "Continue" at bounding box center [337, 121] width 55 height 21
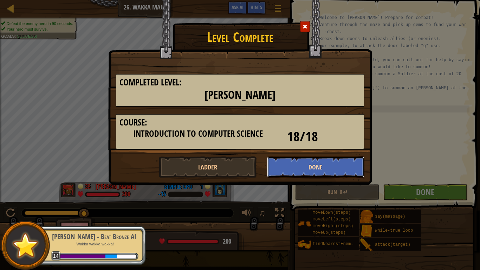
click at [305, 167] on button "Done" at bounding box center [316, 166] width 98 height 21
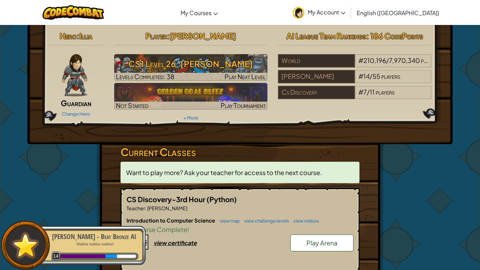
click at [161, 204] on h5 "CS Discovery-3rd Hour (Python)" at bounding box center [240, 199] width 227 height 11
